Goal: Check status

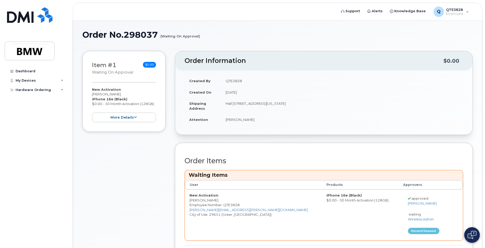
scroll to position [26, 0]
click at [133, 117] on button "more details" at bounding box center [124, 118] width 64 height 10
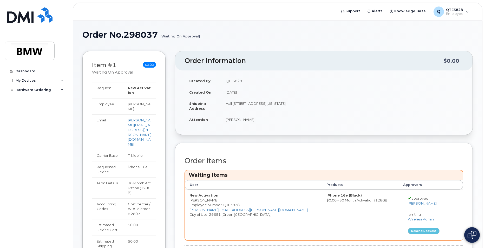
click at [145, 42] on div "Order No.298037 (Waiting On Approval)" at bounding box center [277, 38] width 391 height 17
